Goal: Task Accomplishment & Management: Manage account settings

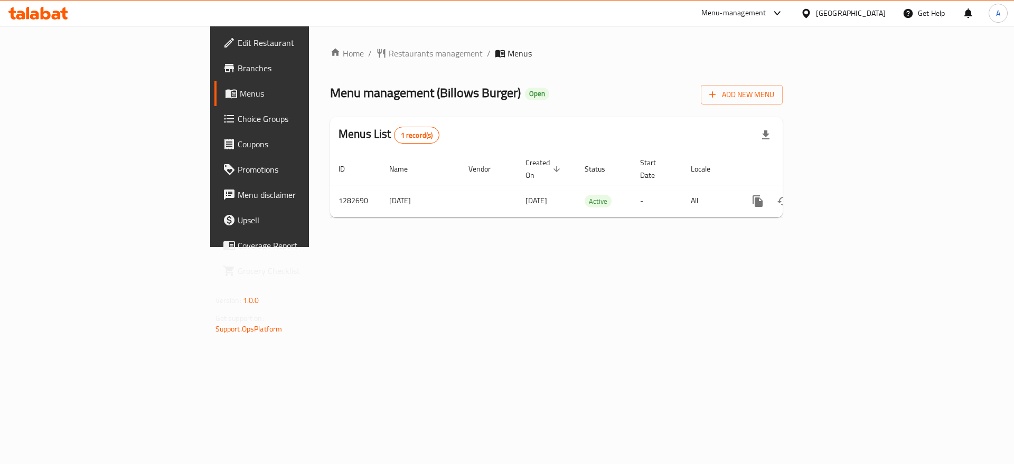
click at [238, 116] on span "Choice Groups" at bounding box center [305, 118] width 134 height 13
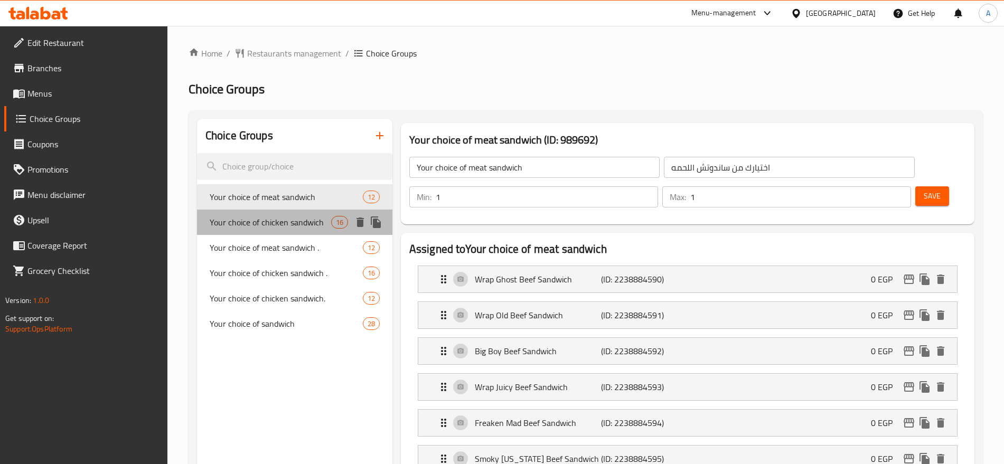
click at [287, 222] on span "Your choice of chicken sandwich" at bounding box center [270, 222] width 121 height 13
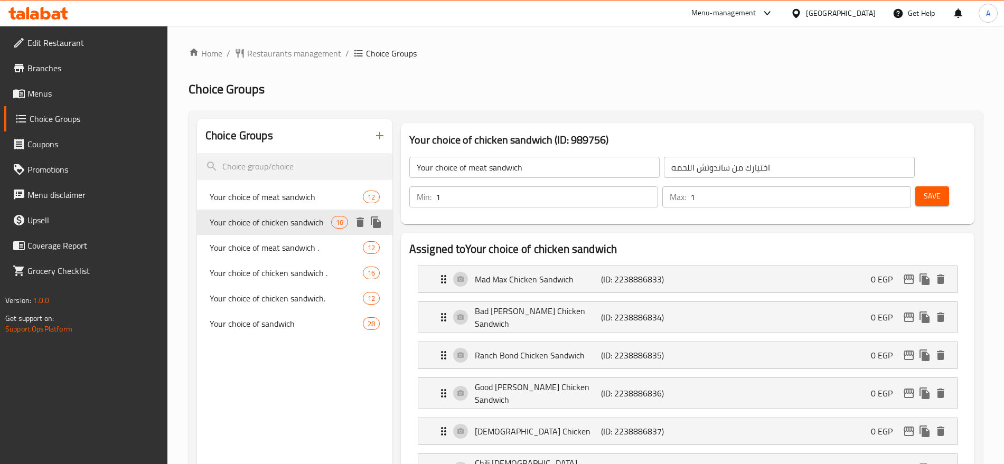
type input "Your choice of chicken sandwich"
type input "اختيارك من ساندوتش الفراخ"
type input "2"
click at [284, 267] on span "Your choice of chicken sandwich ." at bounding box center [270, 273] width 121 height 13
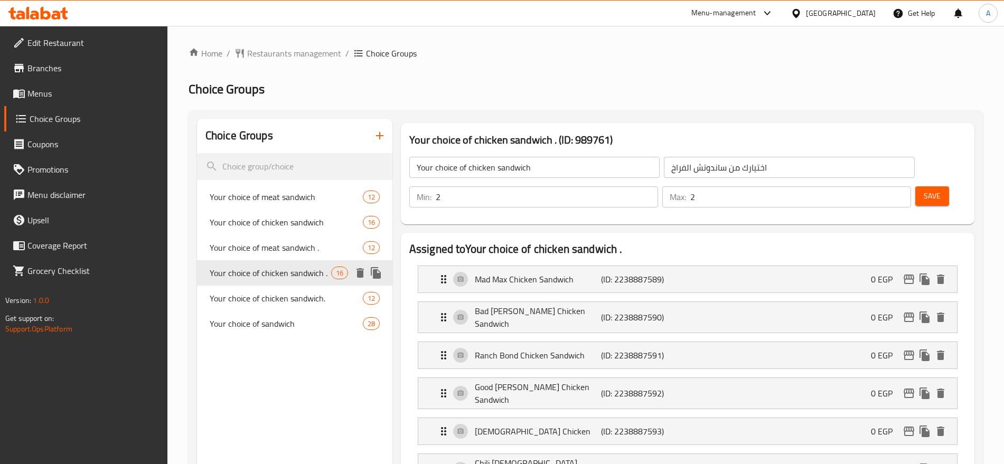
type input "Your choice of chicken sandwich ."
type input "اختيارك من ساندوتش الفراخ ."
click at [290, 289] on div "Your choice of chicken sandwich. 12" at bounding box center [294, 298] width 195 height 25
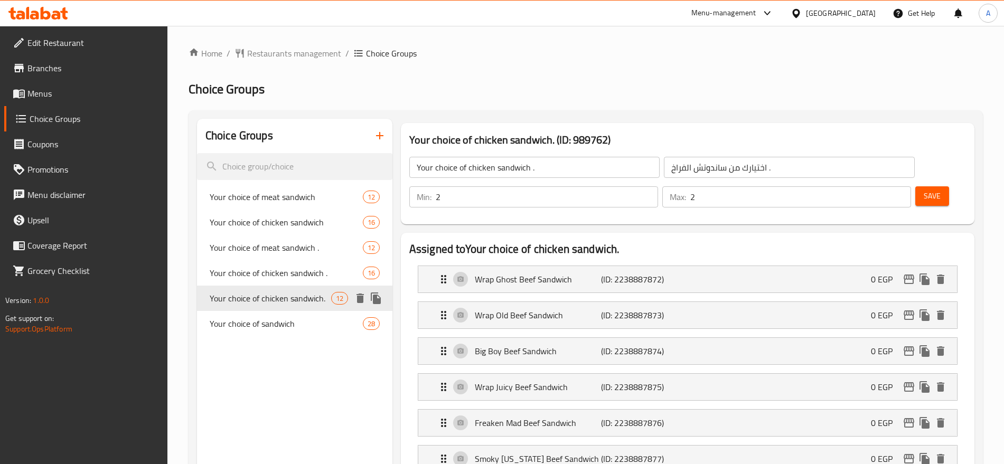
type input "Your choice of chicken sandwich."
type input "اختيارك من ساندوتش الفراخ."
type input "1"
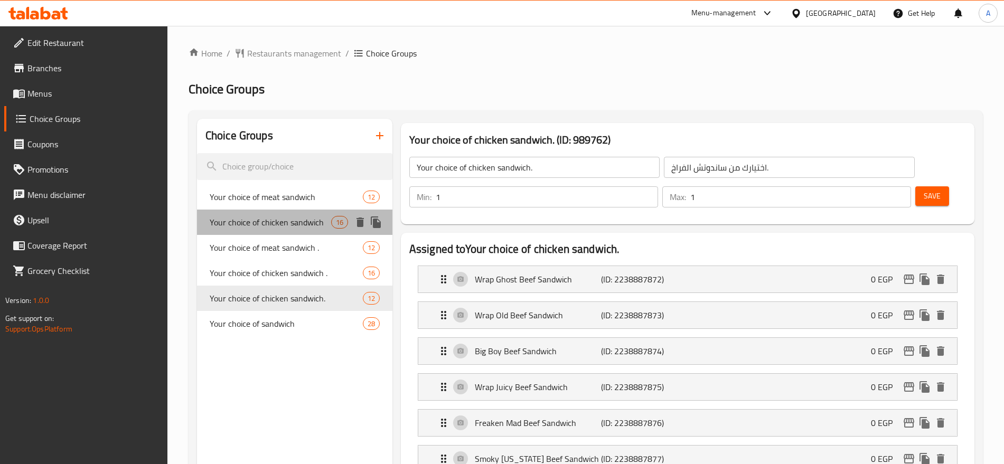
click at [314, 228] on span "Your choice of chicken sandwich" at bounding box center [270, 222] width 121 height 13
type input "Your choice of chicken sandwich"
type input "اختيارك من ساندوتش الفراخ"
type input "2"
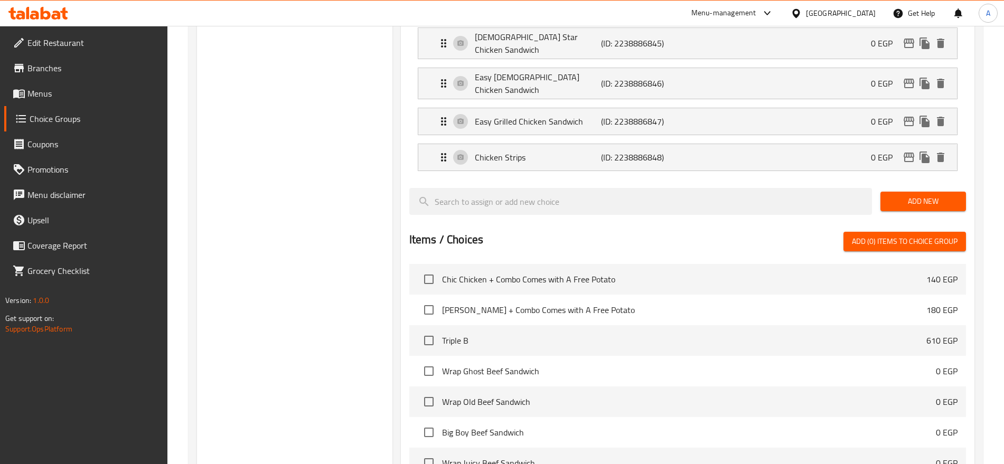
scroll to position [821, 0]
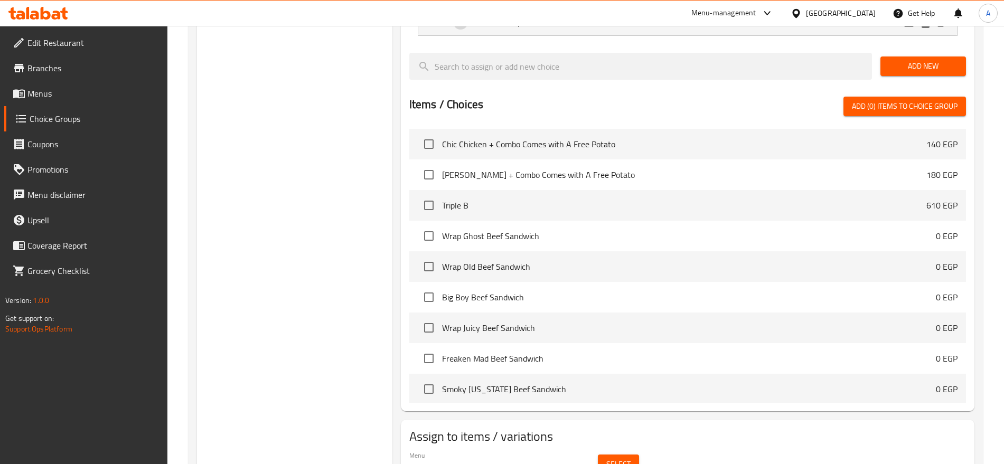
click at [630, 455] on button "Select" at bounding box center [618, 465] width 41 height 20
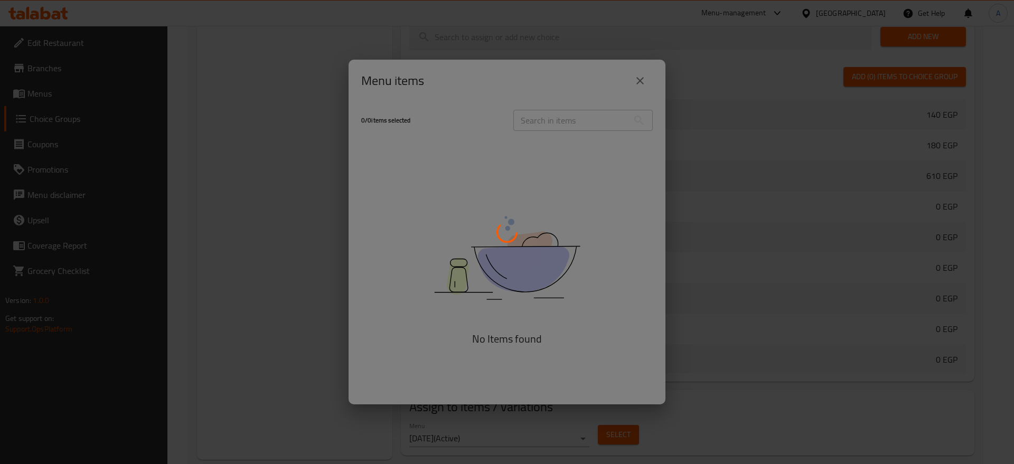
click at [560, 123] on div at bounding box center [507, 232] width 1014 height 464
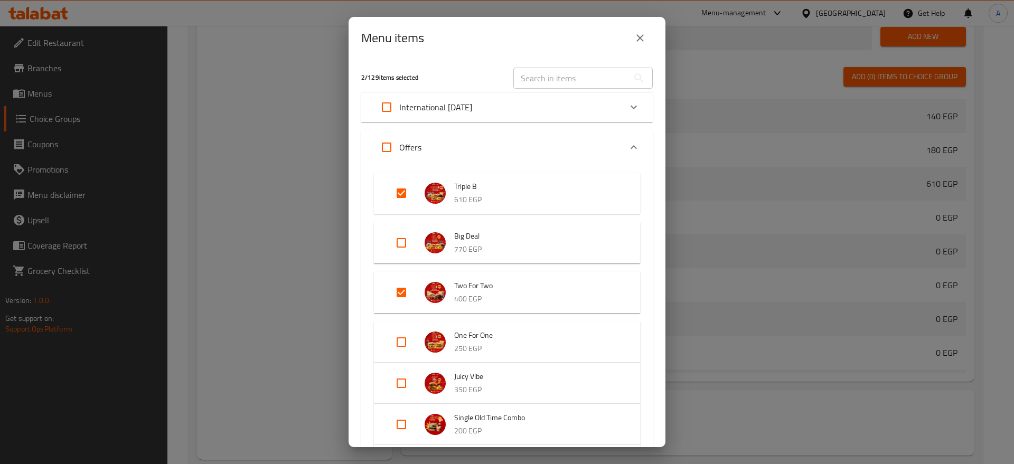
click at [547, 78] on input "text" at bounding box center [570, 78] width 115 height 21
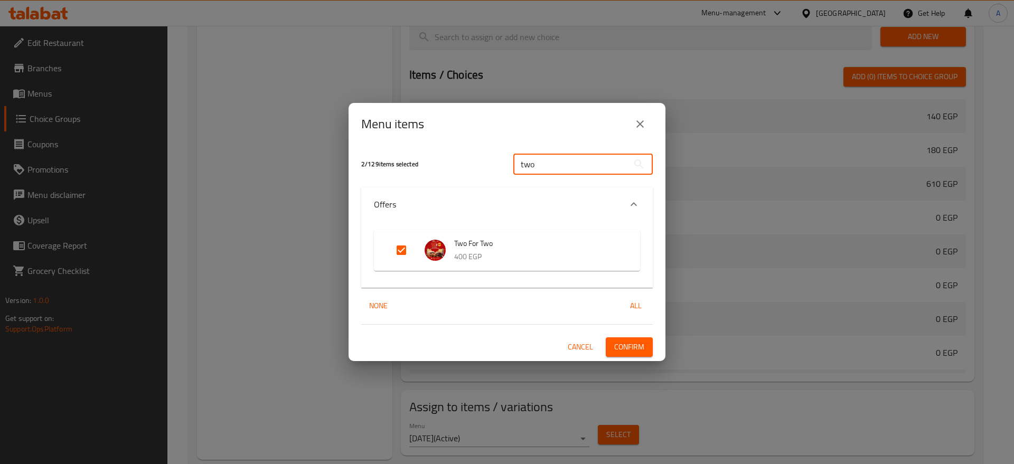
type input "two"
click at [648, 133] on button "close" at bounding box center [639, 123] width 25 height 25
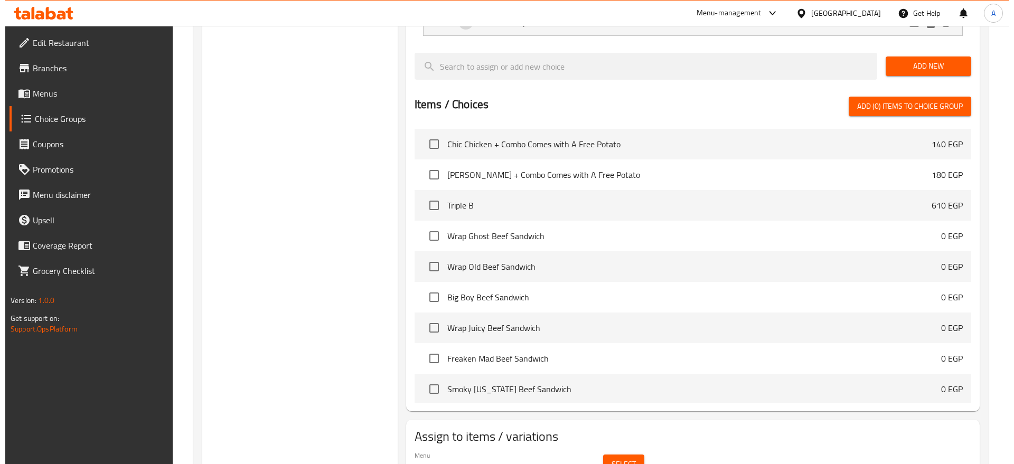
scroll to position [0, 0]
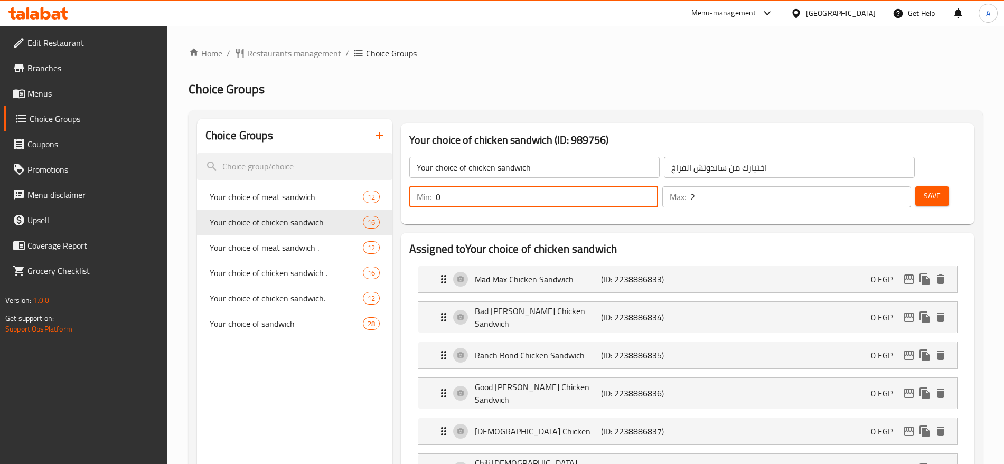
drag, startPoint x: 825, startPoint y: 175, endPoint x: 798, endPoint y: 169, distance: 27.4
click at [658, 186] on input "0" at bounding box center [547, 196] width 222 height 21
type input "0"
type input "1"
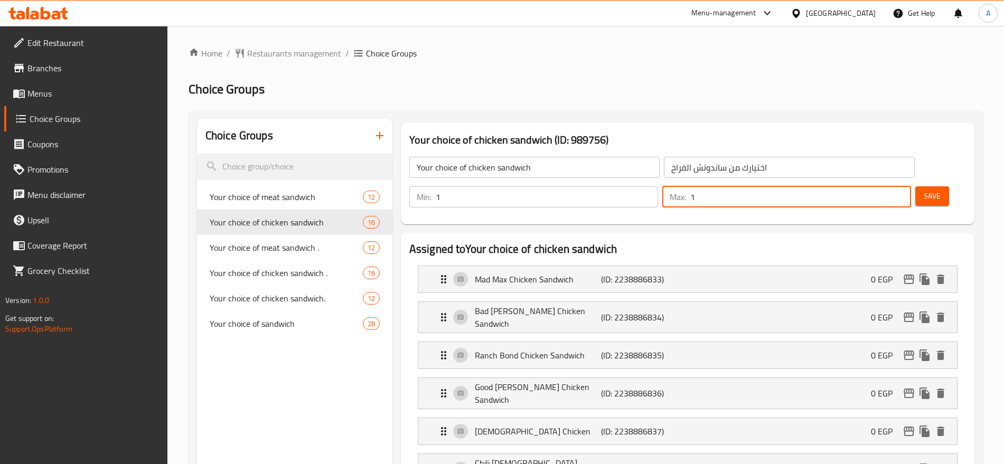
drag, startPoint x: 873, startPoint y: 168, endPoint x: 865, endPoint y: 169, distance: 7.9
click at [865, 186] on div "Max: 1 ​" at bounding box center [786, 196] width 249 height 21
type input "1"
click at [923, 190] on span "Save" at bounding box center [931, 196] width 17 height 13
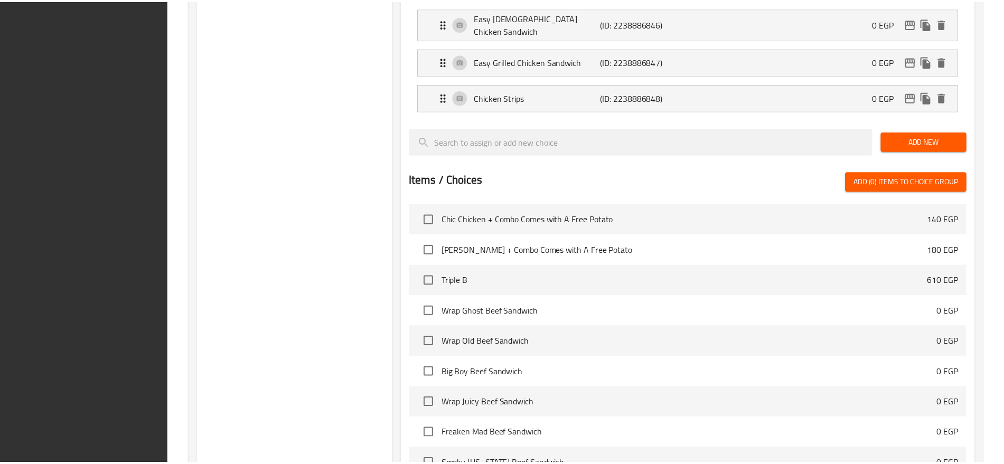
scroll to position [821, 0]
